Goal: Entertainment & Leisure: Consume media (video, audio)

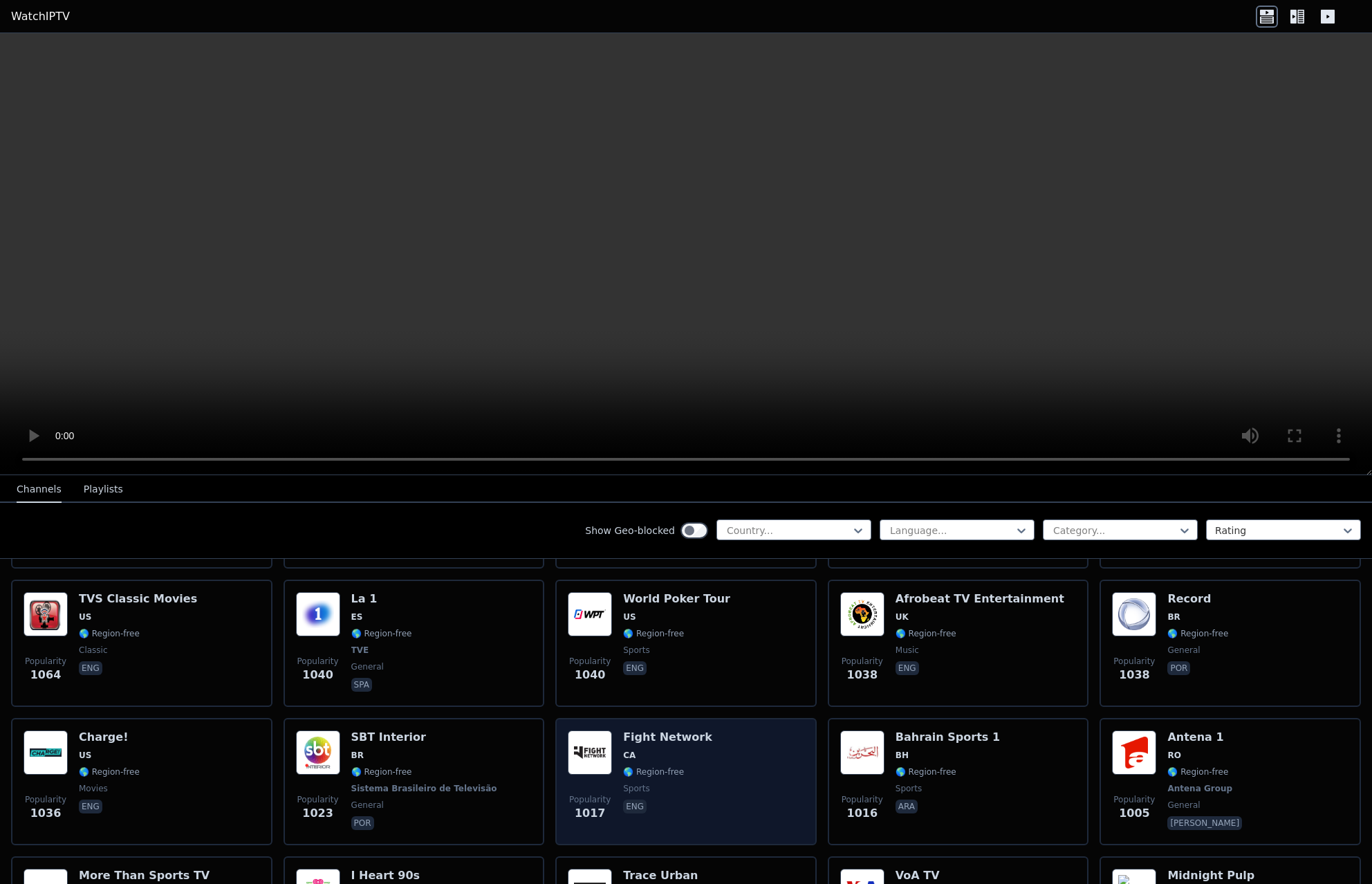
scroll to position [1730, 0]
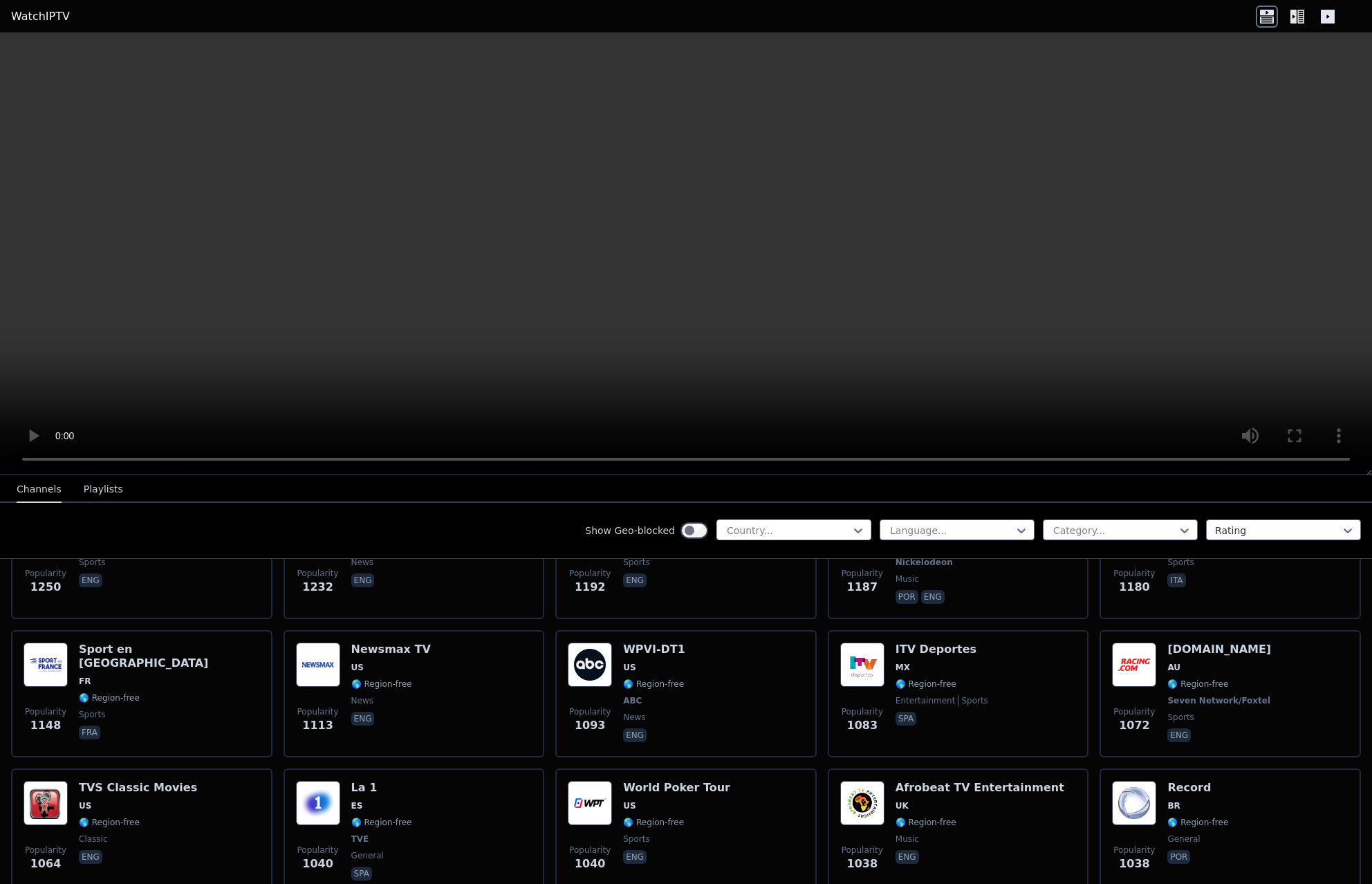
click at [766, 531] on div at bounding box center [788, 530] width 126 height 14
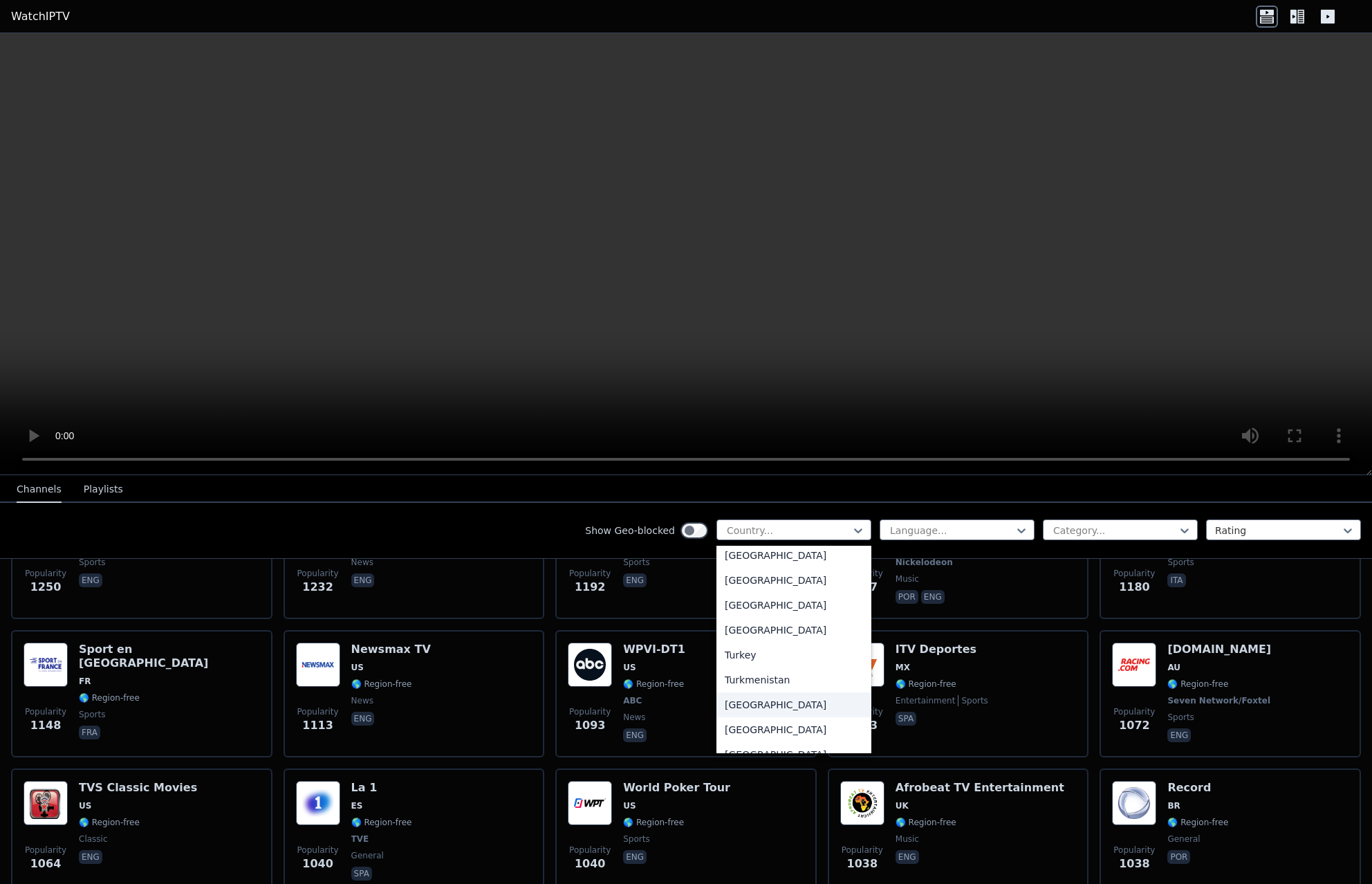
scroll to position [4701, 0]
click at [750, 605] on div "Turkey" at bounding box center [793, 605] width 155 height 25
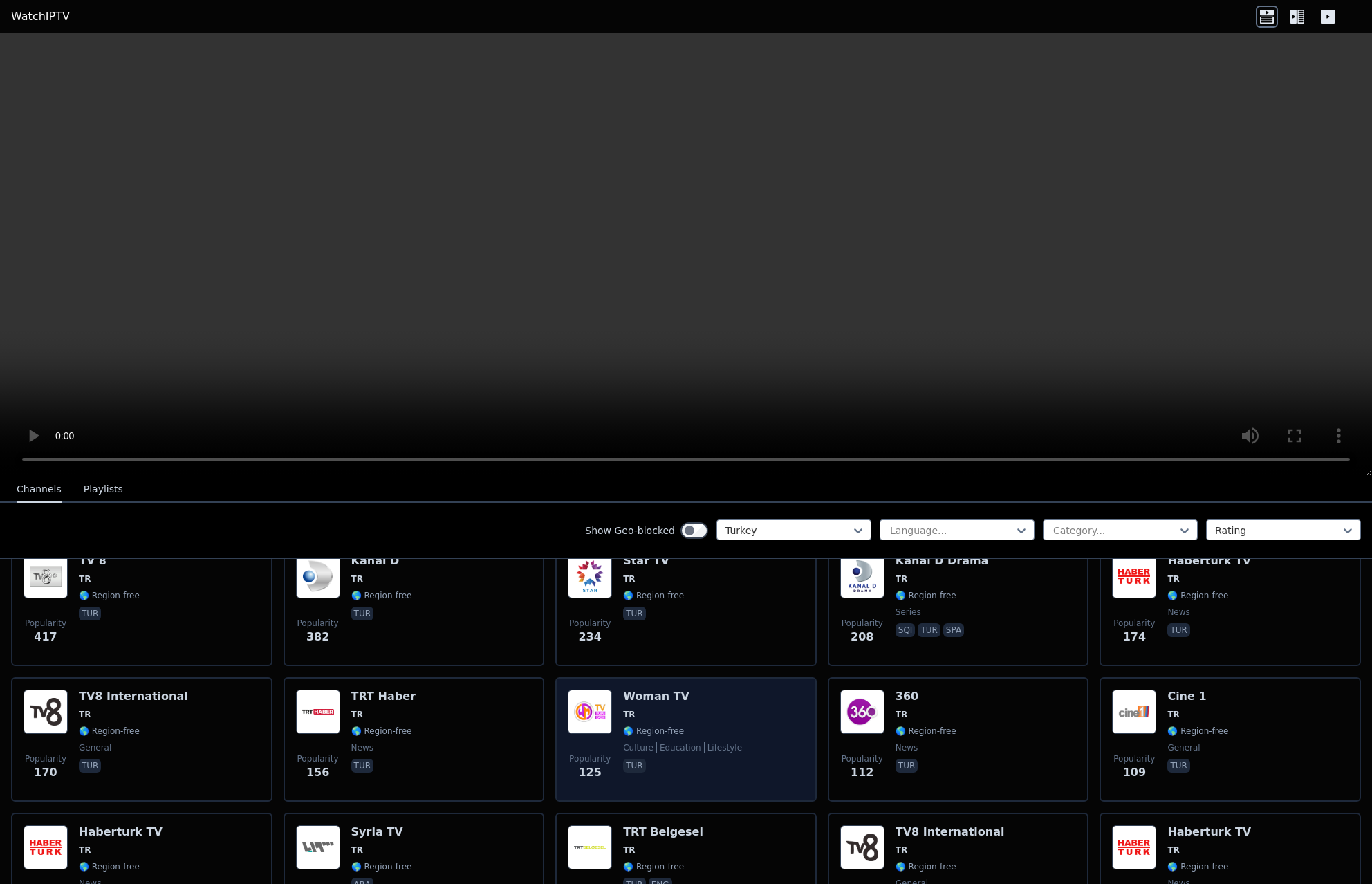
scroll to position [346, 0]
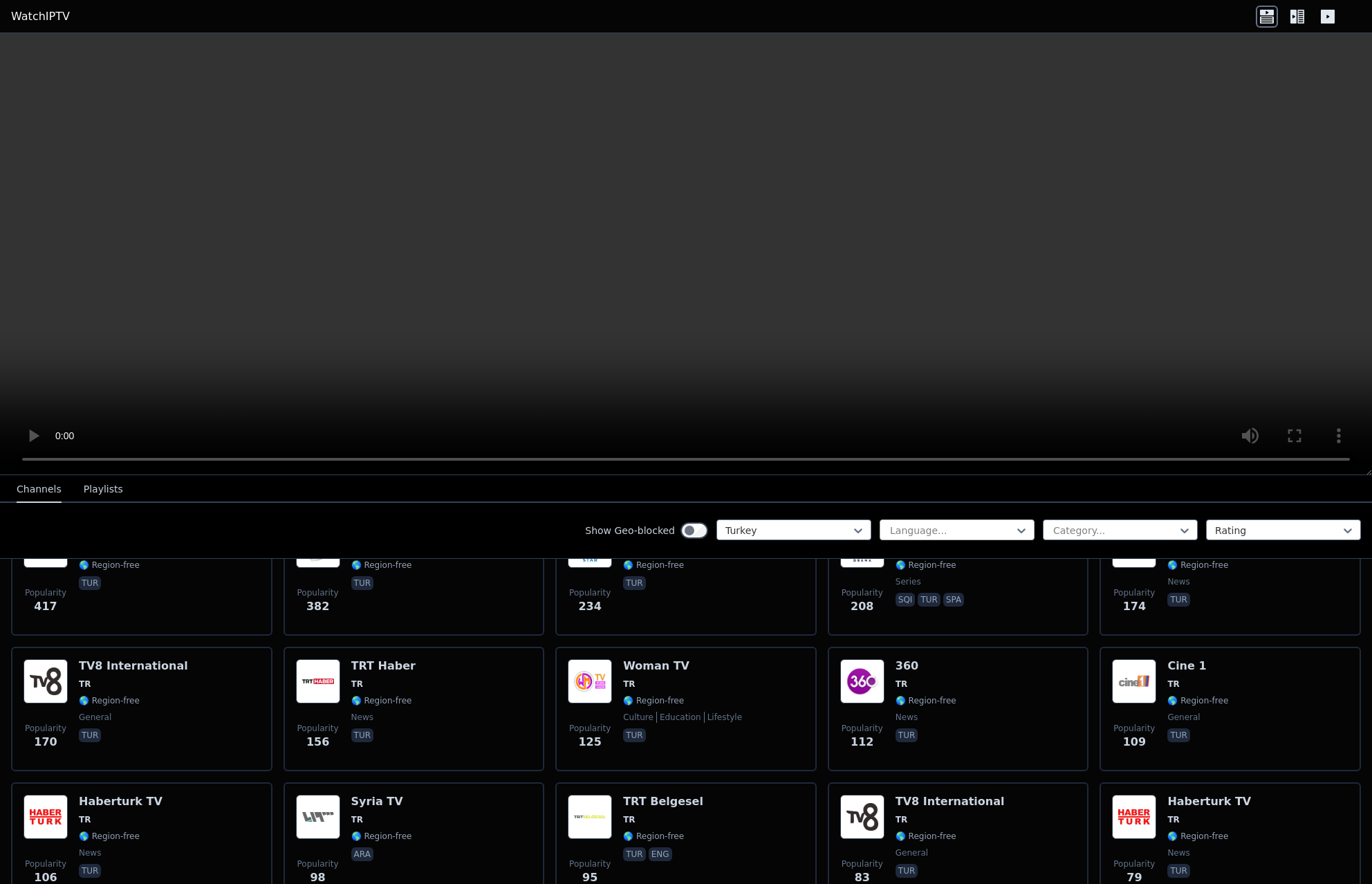
click at [914, 532] on div at bounding box center [951, 530] width 126 height 14
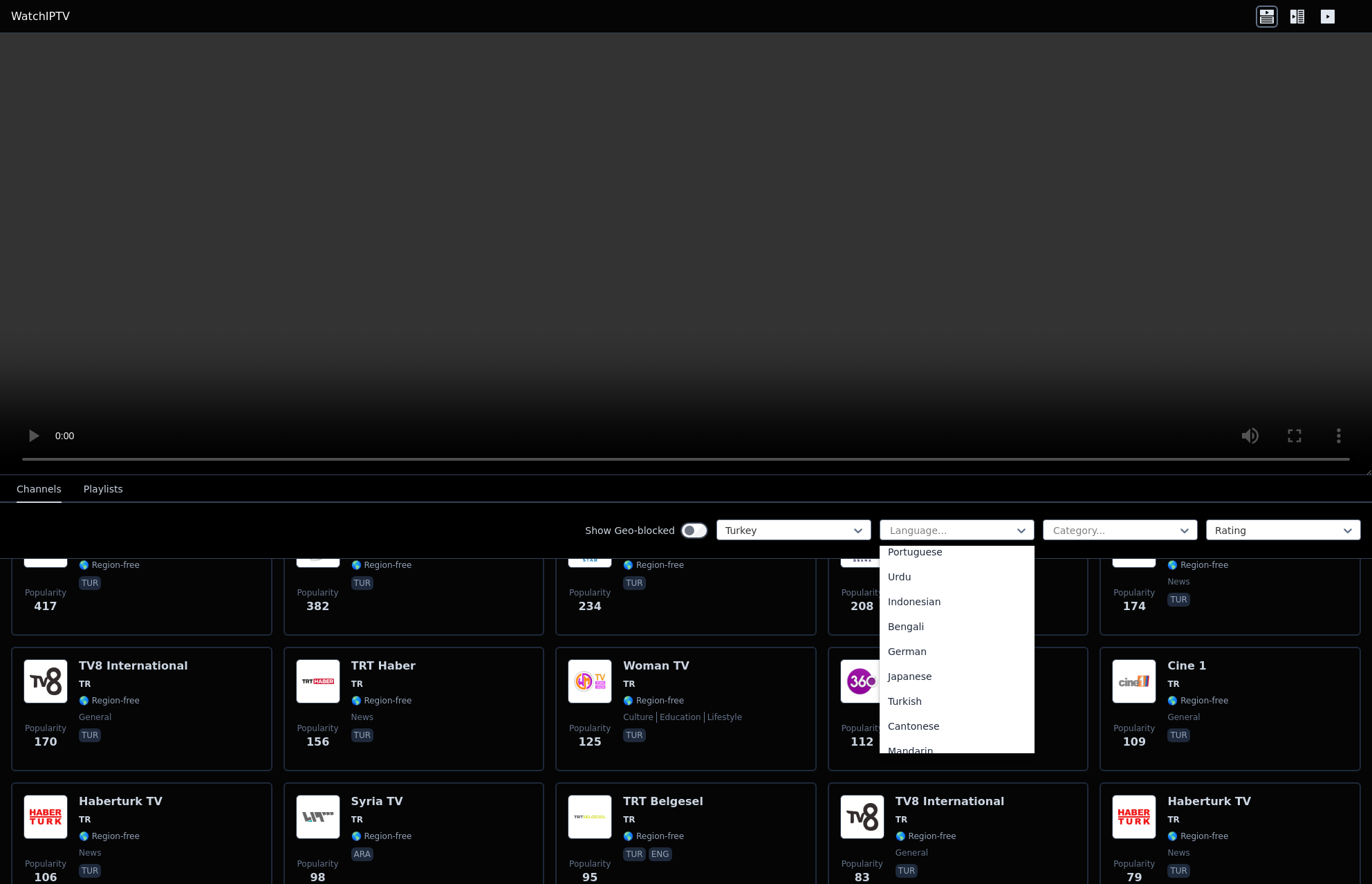
scroll to position [207, 0]
click at [988, 517] on div "Show Geo-blocked Turkey 22 results available. Use Up and Down to choose options…" at bounding box center [686, 531] width 1372 height 56
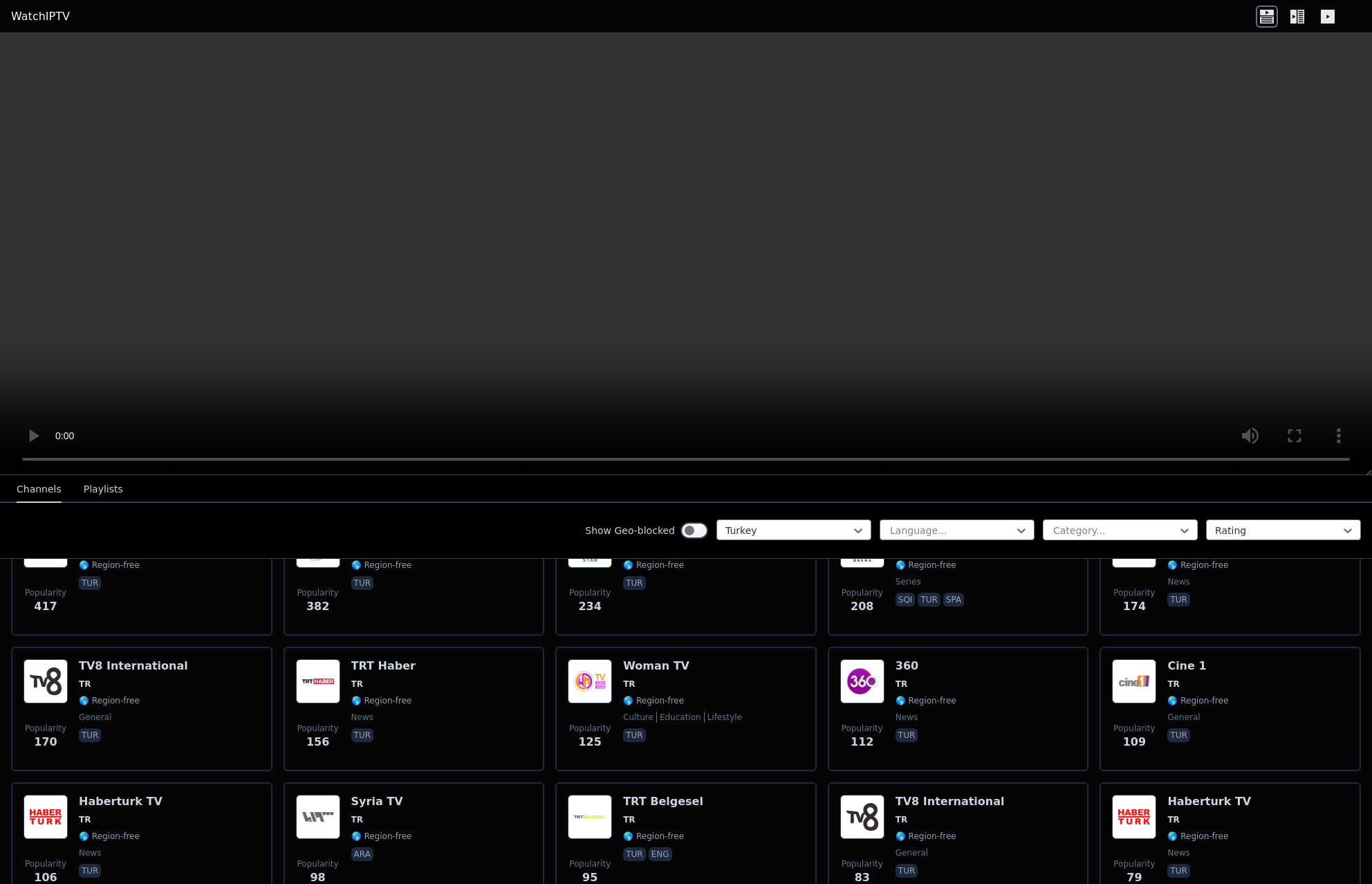
click at [1081, 533] on div at bounding box center [1115, 530] width 126 height 14
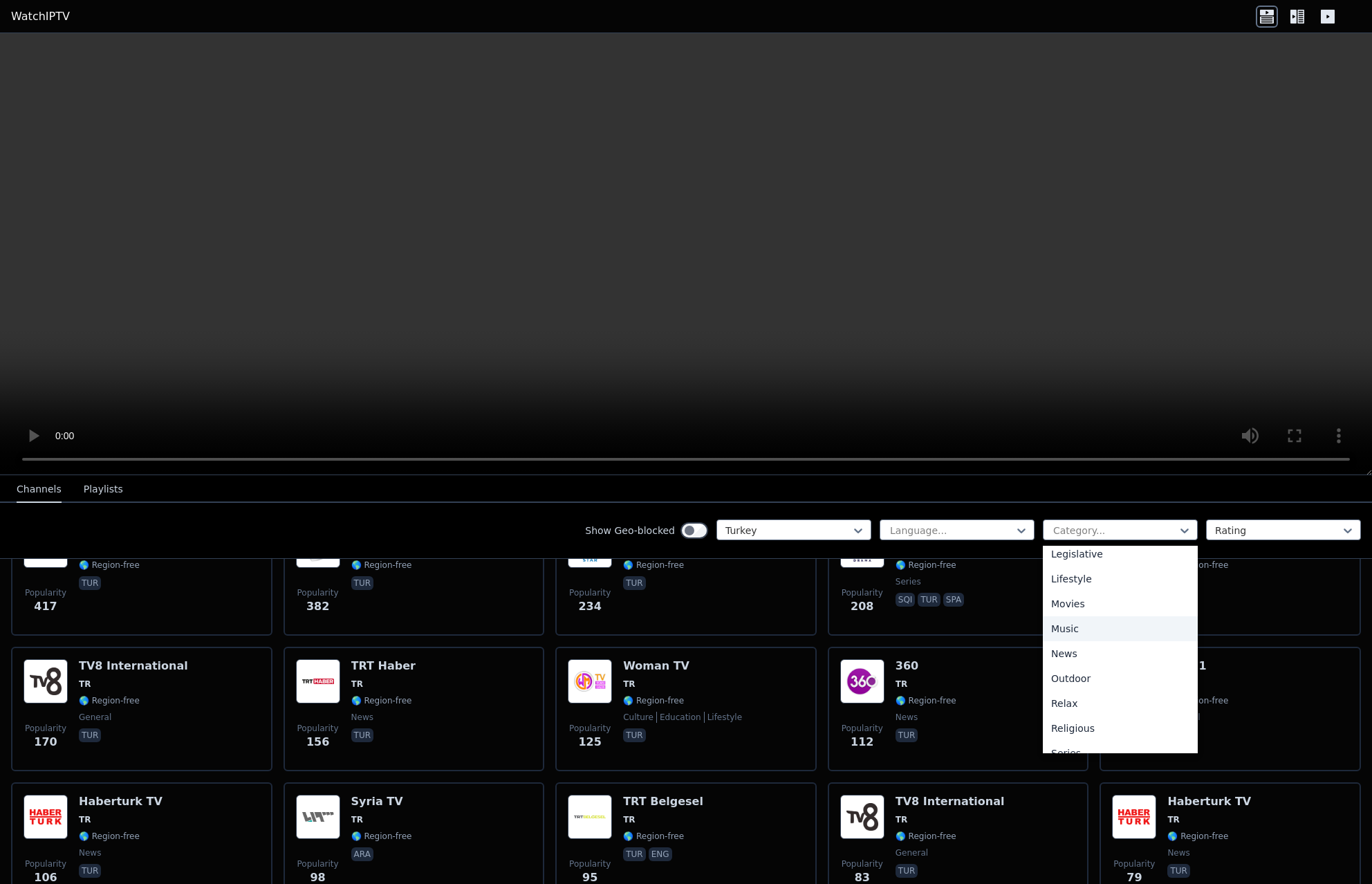
scroll to position [470, 0]
click at [1115, 527] on div at bounding box center [1115, 530] width 126 height 14
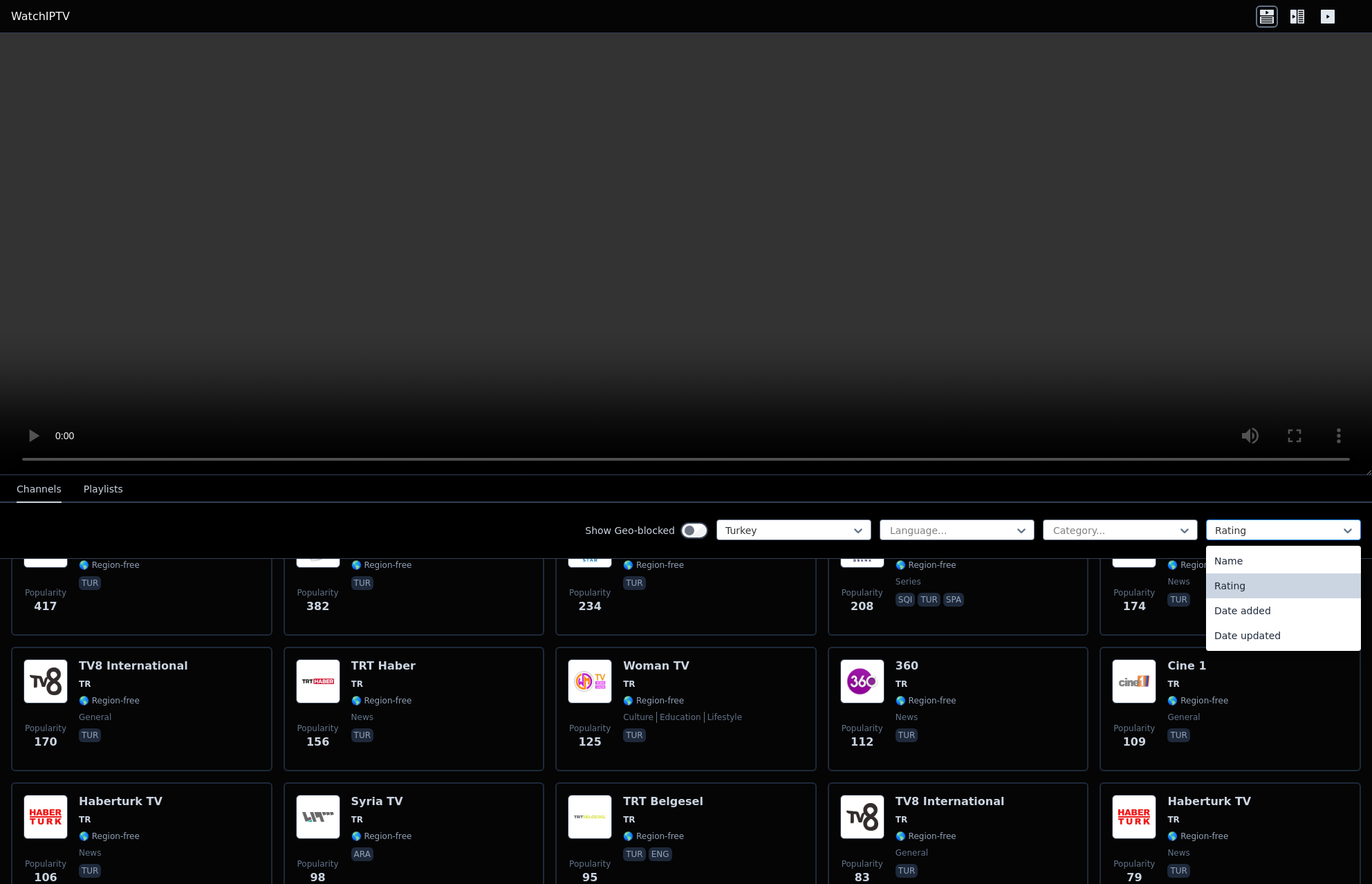
click at [1277, 531] on div at bounding box center [1278, 530] width 126 height 14
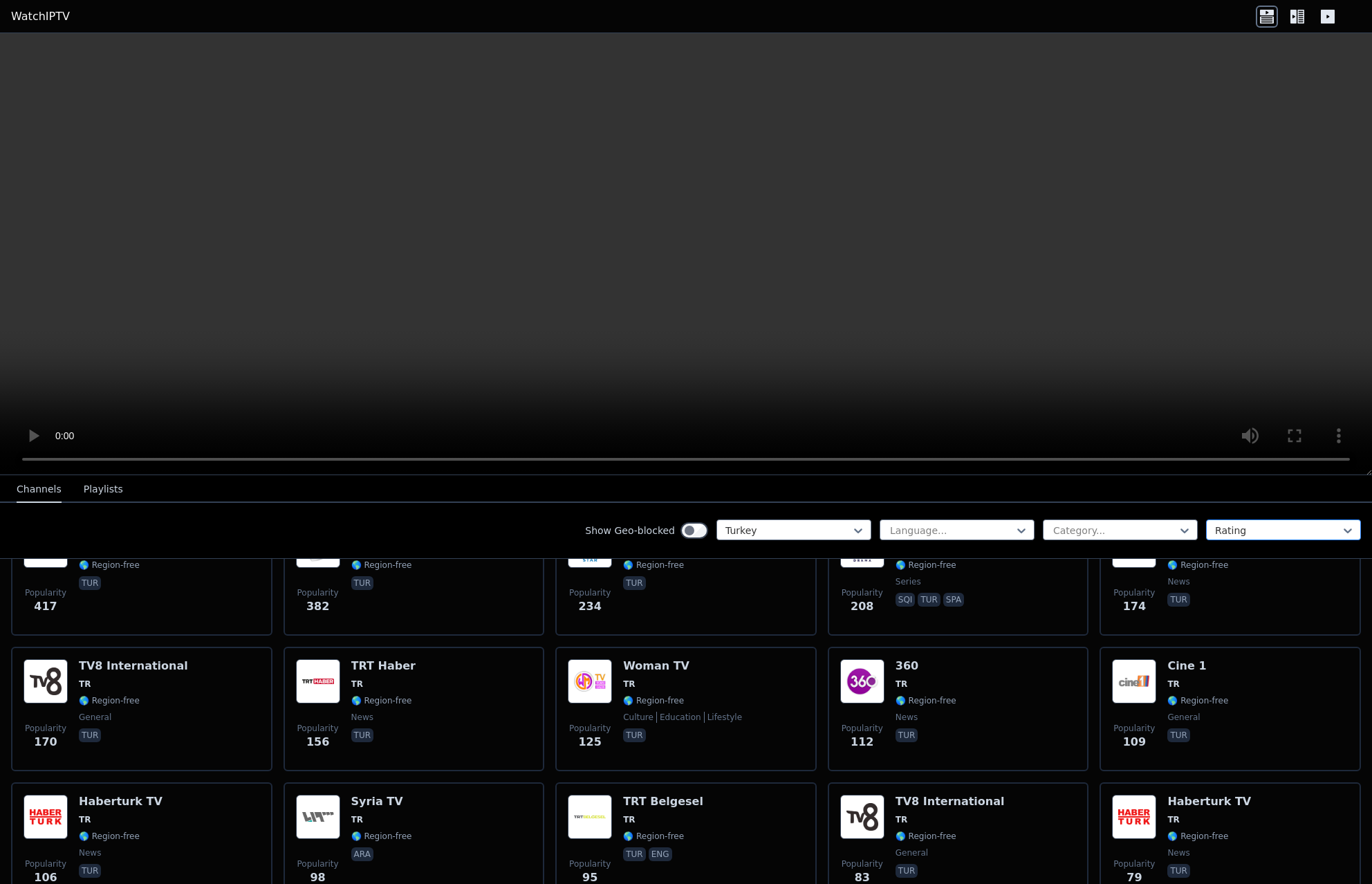
click at [1273, 531] on div at bounding box center [1278, 530] width 126 height 14
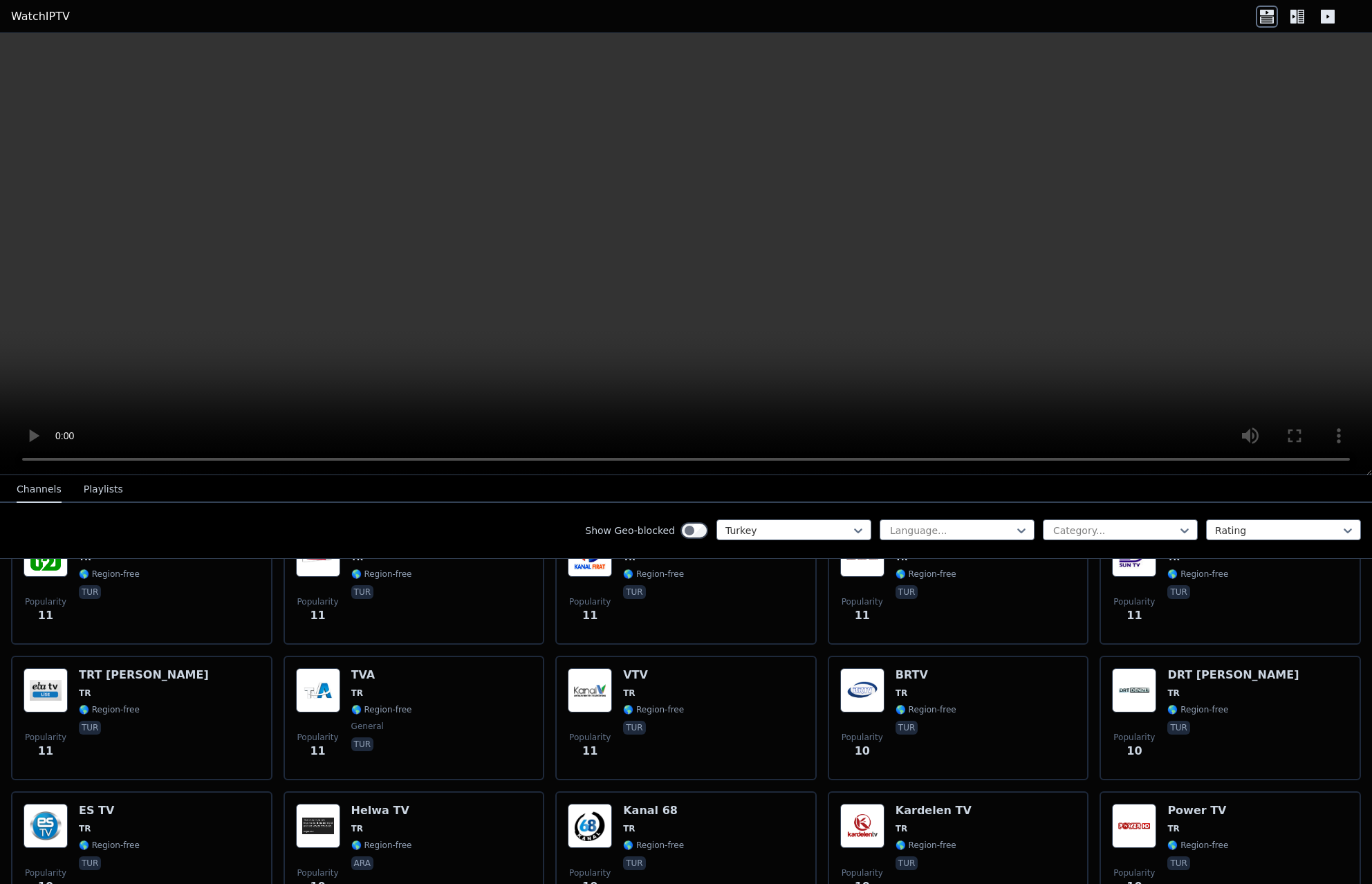
scroll to position [3666, 0]
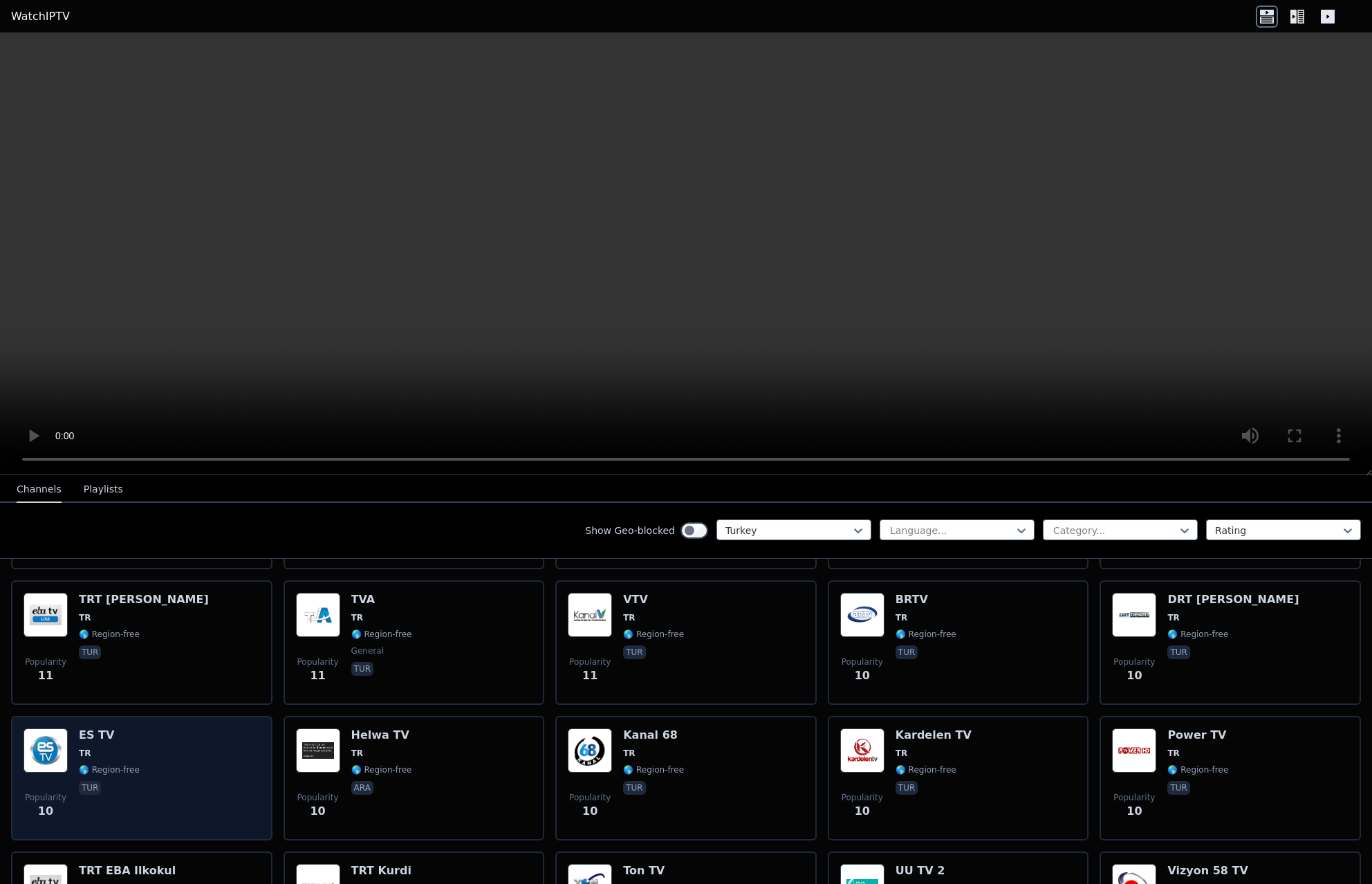
click at [127, 728] on h6 "ES TV" at bounding box center [109, 735] width 61 height 14
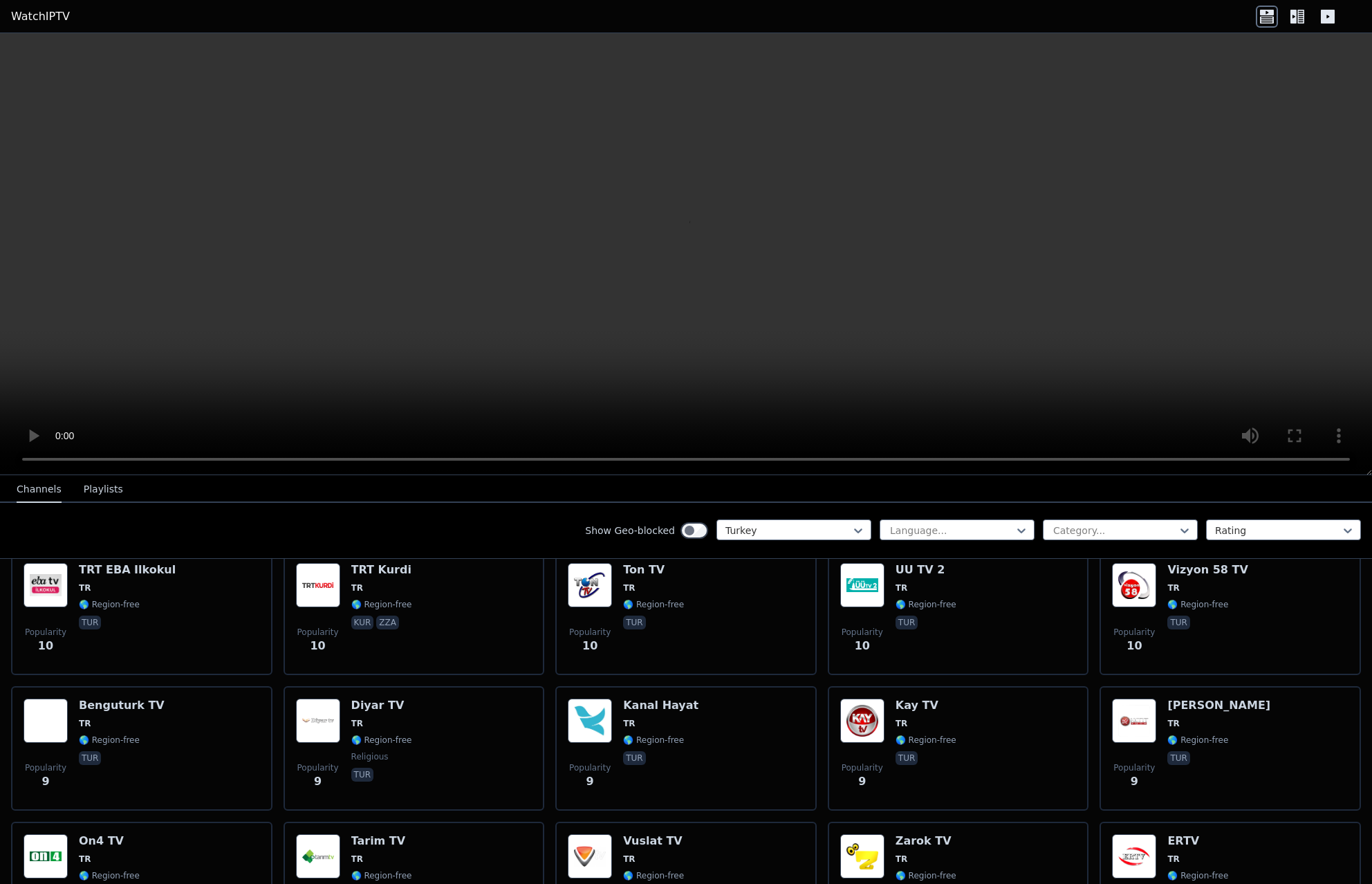
scroll to position [3932, 0]
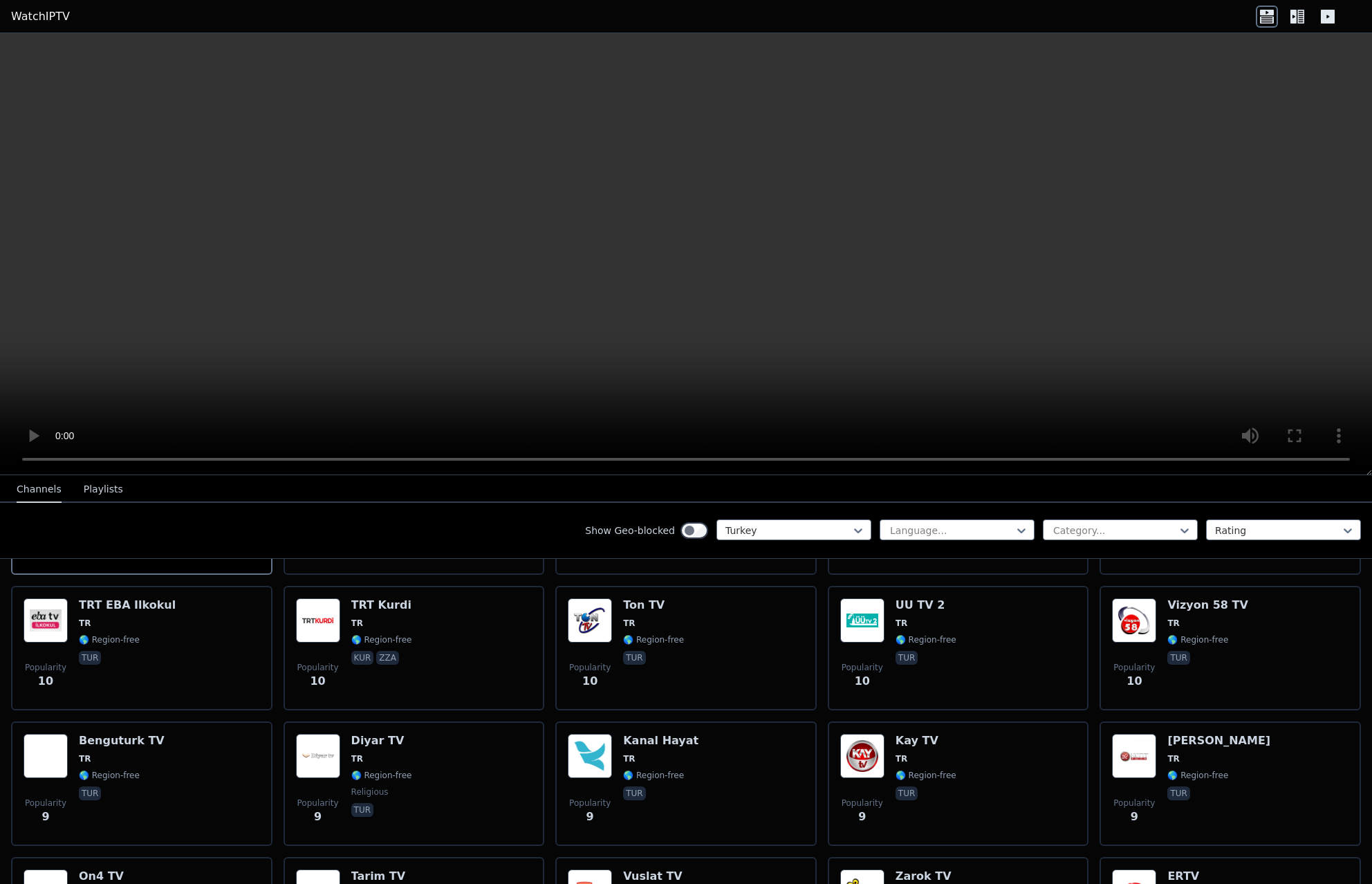
click at [106, 491] on button "Playlists" at bounding box center [103, 489] width 40 height 26
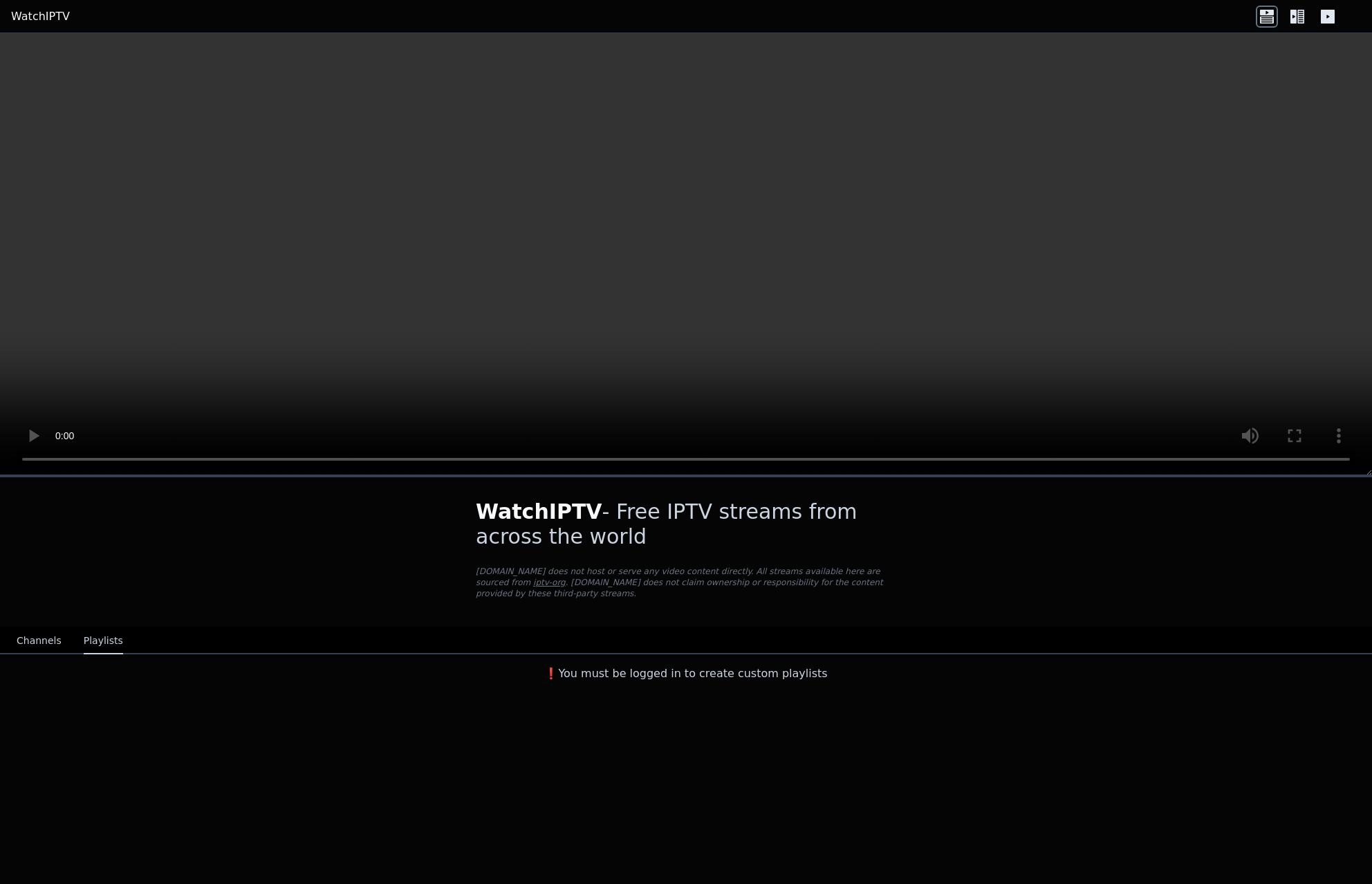
scroll to position [0, 0]
click at [40, 628] on button "Channels" at bounding box center [39, 641] width 45 height 26
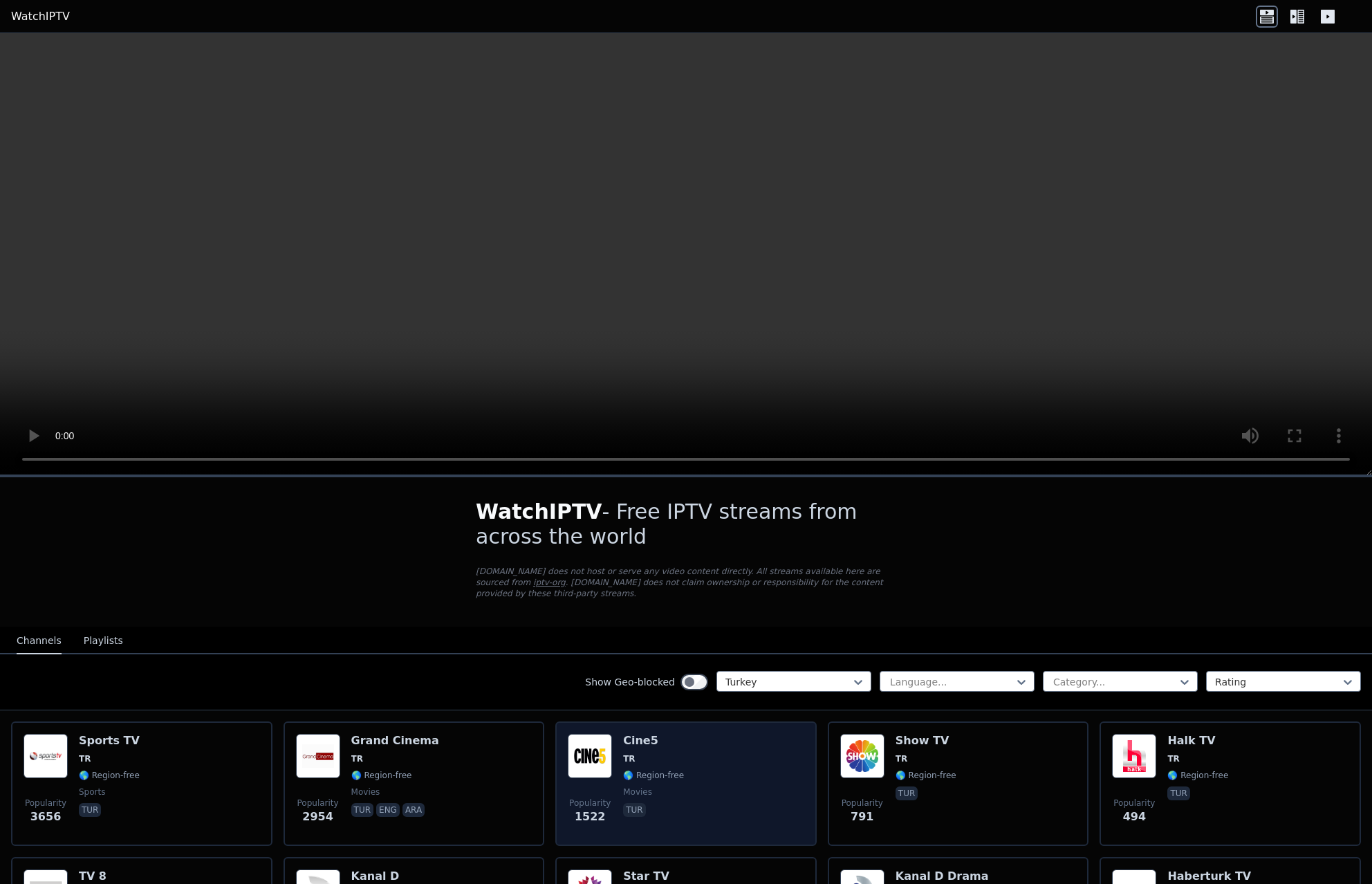
click at [595, 734] on img at bounding box center [590, 756] width 44 height 44
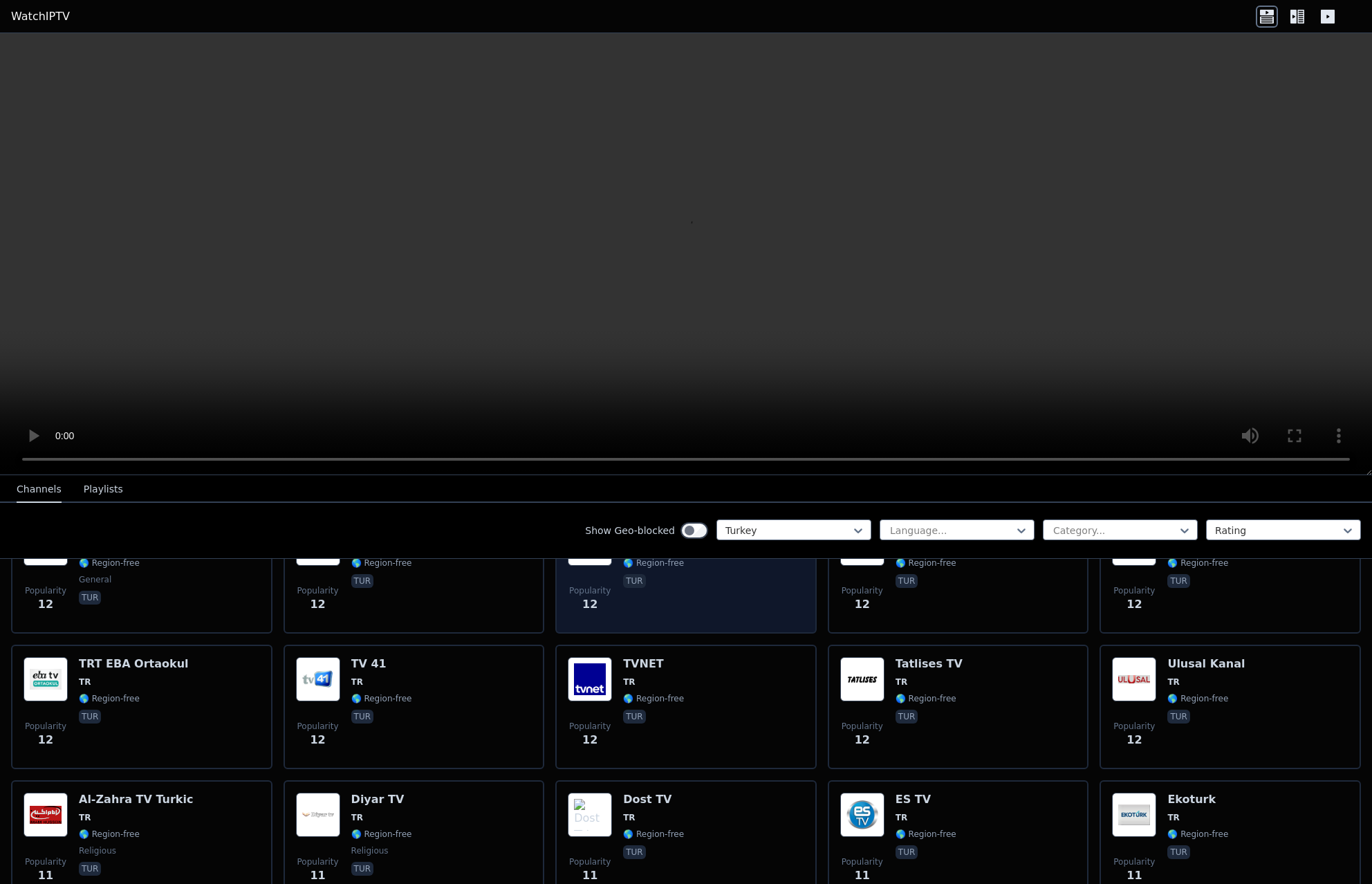
scroll to position [3252, 0]
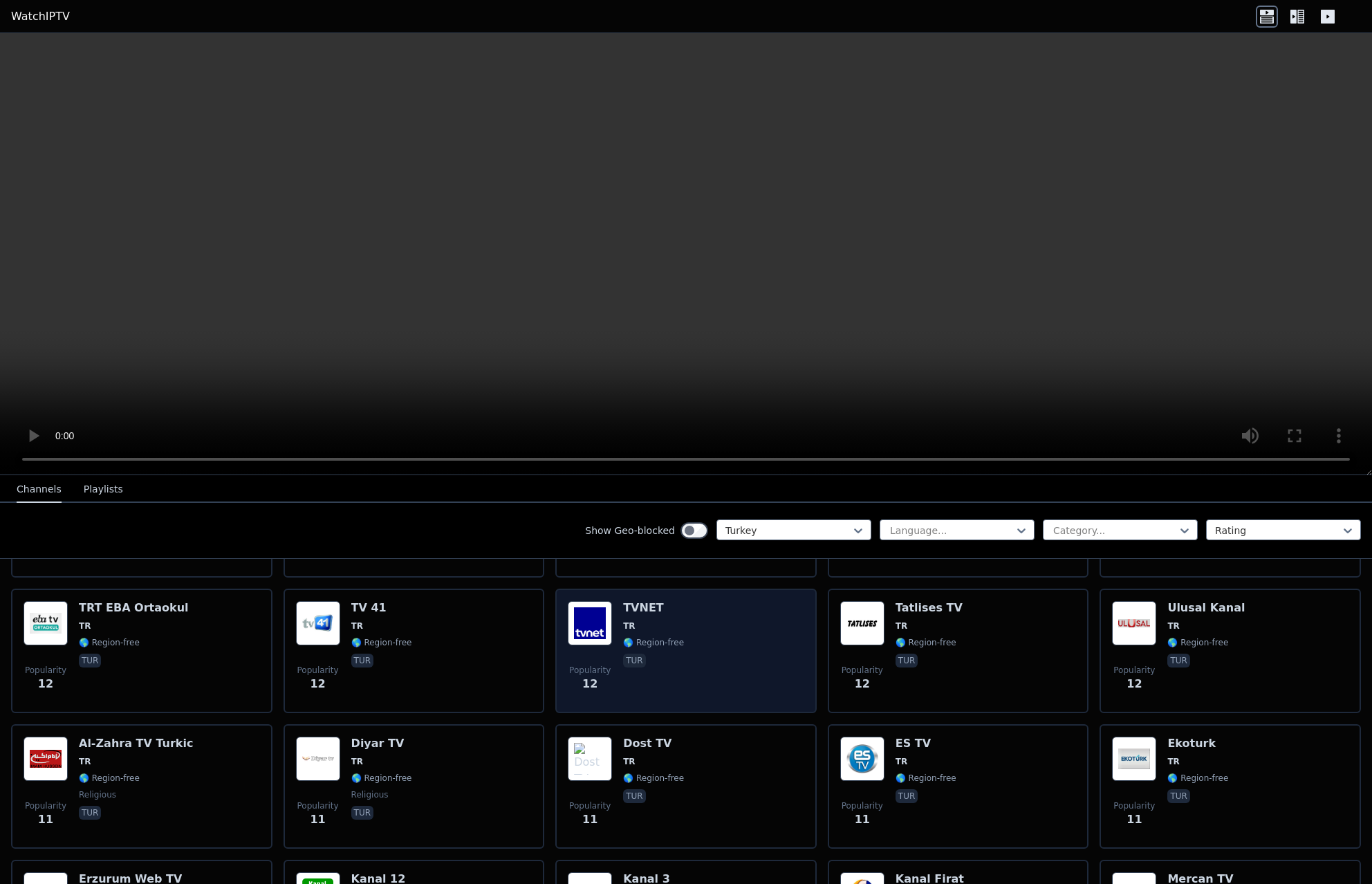
click at [686, 626] on div "Popularity 12 TVNET TR 🌎 Region-free tur" at bounding box center [686, 650] width 237 height 99
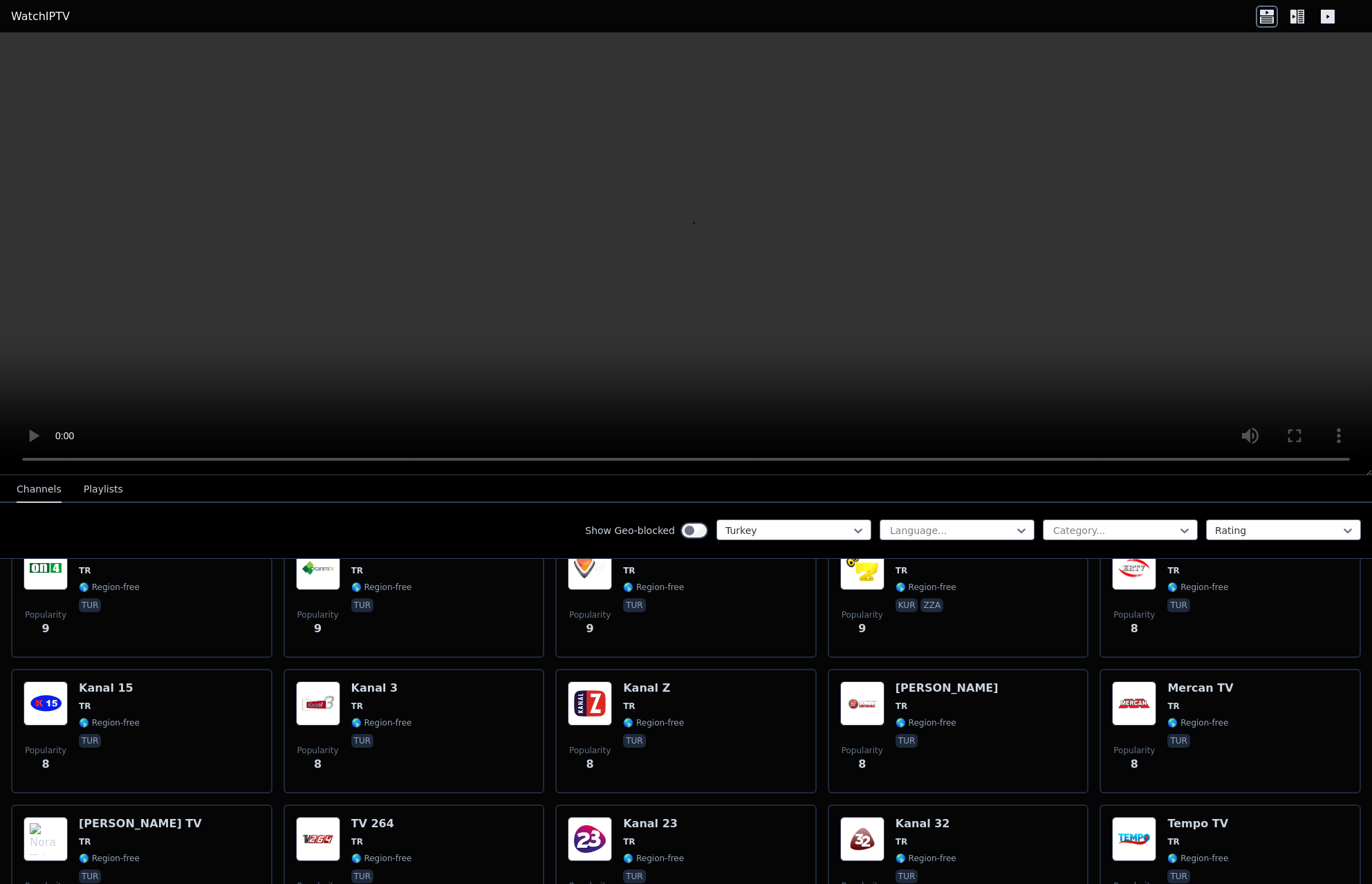
scroll to position [4347, 0]
